Goal: Task Accomplishment & Management: Use online tool/utility

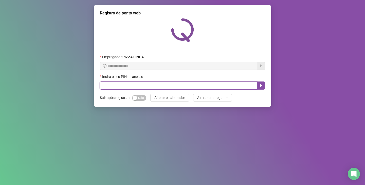
click at [144, 84] on input "text" at bounding box center [178, 86] width 157 height 8
type input "**"
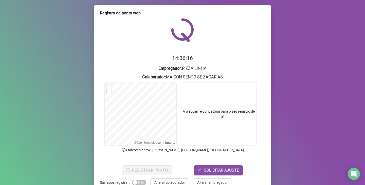
scroll to position [13, 0]
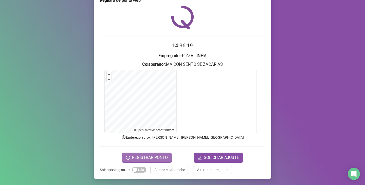
click at [147, 158] on span "REGISTRAR PONTO" at bounding box center [150, 158] width 36 height 6
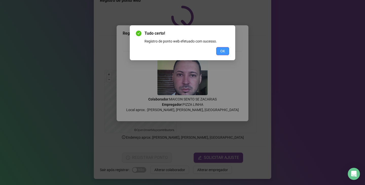
click at [219, 50] on button "OK" at bounding box center [222, 51] width 13 height 8
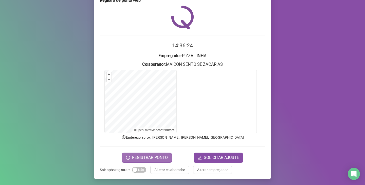
click at [138, 156] on span "REGISTRAR PONTO" at bounding box center [150, 158] width 36 height 6
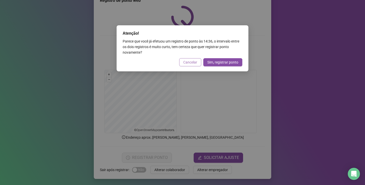
click at [189, 60] on span "Cancelar" at bounding box center [190, 63] width 14 height 6
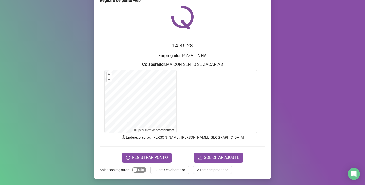
click at [138, 170] on span "Sim Não" at bounding box center [139, 170] width 14 height 6
click at [172, 169] on span "Alterar colaborador" at bounding box center [169, 170] width 31 height 6
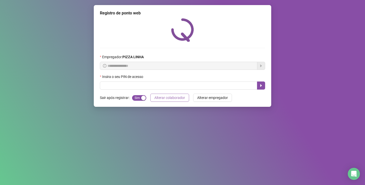
scroll to position [0, 0]
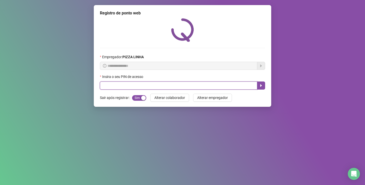
click at [131, 87] on input "text" at bounding box center [178, 86] width 157 height 8
click at [259, 83] on button "button" at bounding box center [261, 86] width 8 height 8
type input "***"
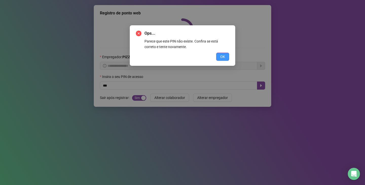
click at [226, 58] on button "OK" at bounding box center [222, 57] width 13 height 8
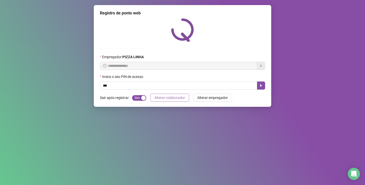
click at [169, 98] on span "Alterar colaborador" at bounding box center [169, 98] width 31 height 6
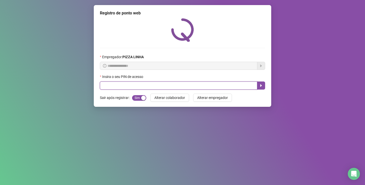
click at [146, 87] on input "text" at bounding box center [178, 86] width 157 height 8
type input "**"
click at [259, 84] on button "button" at bounding box center [261, 86] width 8 height 8
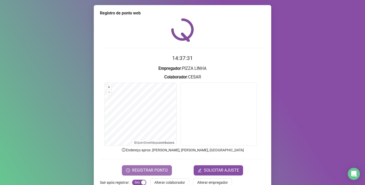
click at [162, 169] on span "REGISTRAR PONTO" at bounding box center [150, 170] width 36 height 6
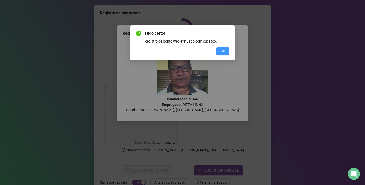
click at [223, 50] on span "OK" at bounding box center [222, 51] width 5 height 6
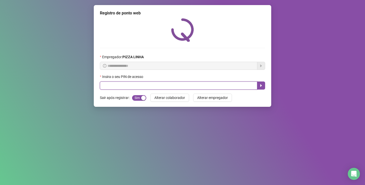
click at [136, 88] on input "text" at bounding box center [178, 86] width 157 height 8
type input "**"
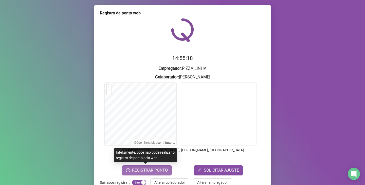
click at [147, 173] on span "REGISTRAR PONTO" at bounding box center [150, 170] width 36 height 6
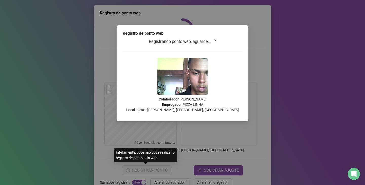
click at [147, 173] on div "Registro de ponto web Registrando ponto web, aguarde... Colaborador : [PERSON_N…" at bounding box center [182, 92] width 365 height 185
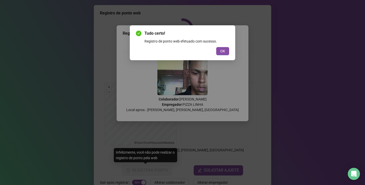
click at [216, 47] on button "OK" at bounding box center [222, 51] width 13 height 8
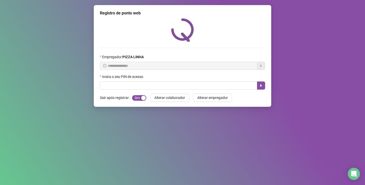
click at [189, 46] on button "OK" at bounding box center [190, 47] width 3 height 2
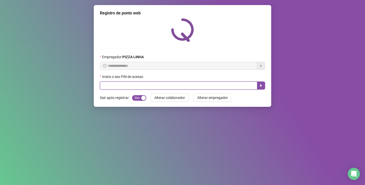
click at [153, 87] on input "text" at bounding box center [178, 86] width 157 height 8
type input "**"
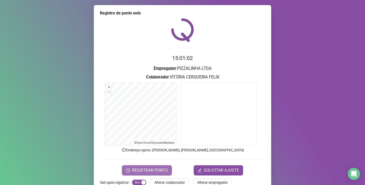
click at [151, 170] on span "REGISTRAR PONTO" at bounding box center [150, 170] width 36 height 6
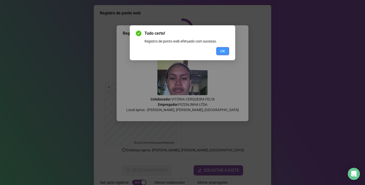
click at [224, 49] on span "OK" at bounding box center [222, 51] width 5 height 6
